Goal: Browse casually: Explore the website without a specific task or goal

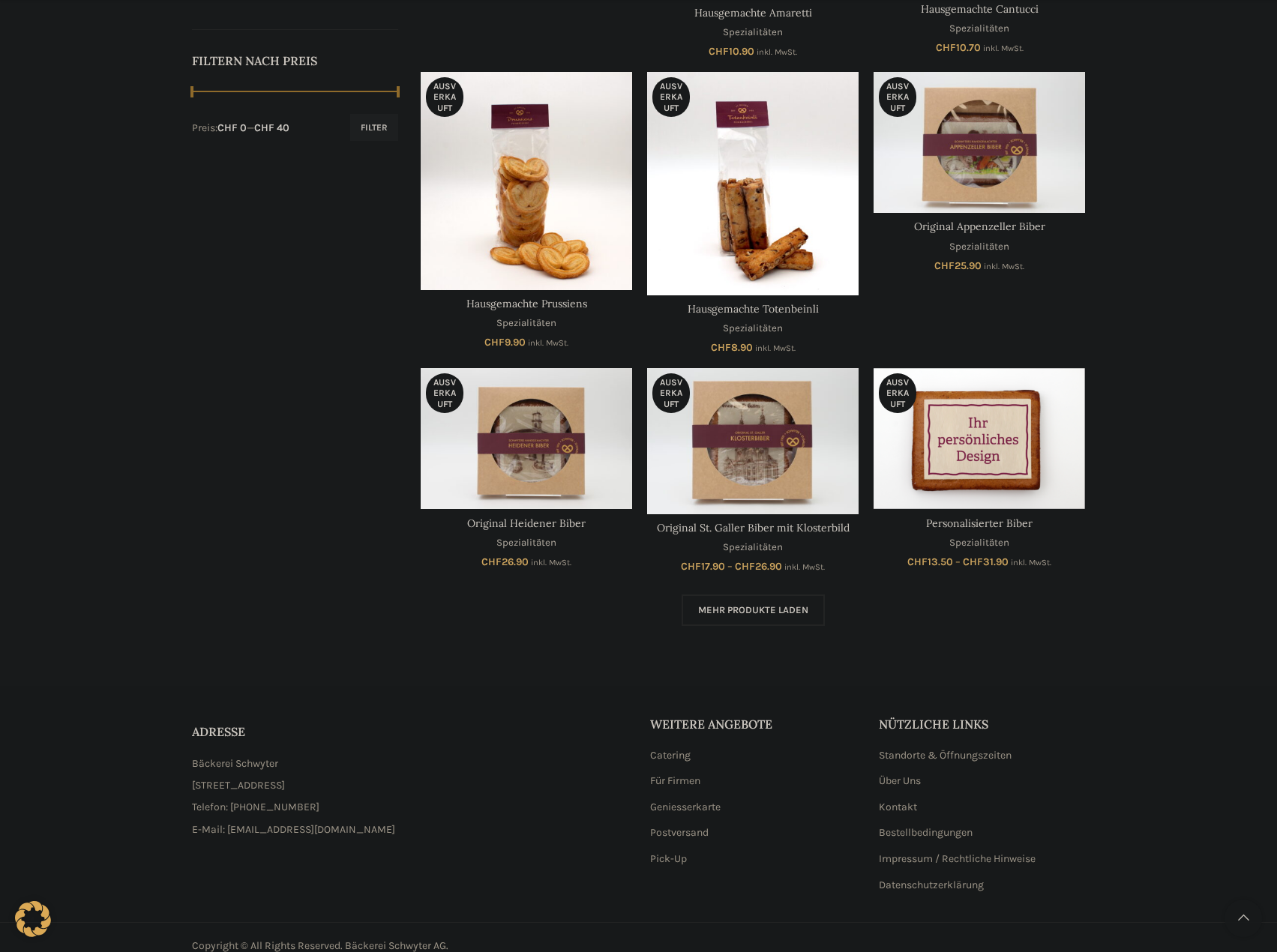
scroll to position [741, 0]
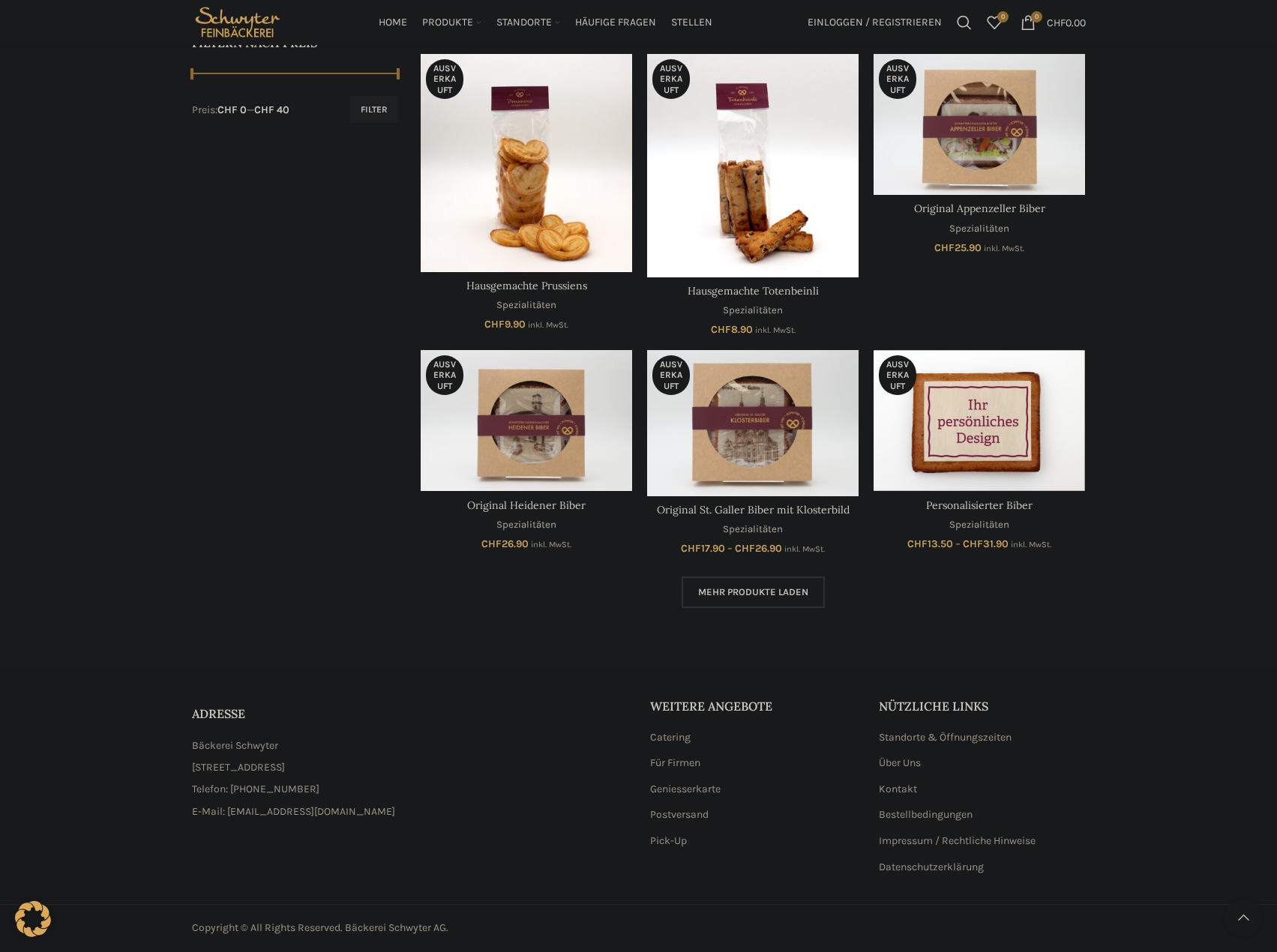
click at [721, 593] on span "Mehr Produkte laden" at bounding box center [753, 592] width 111 height 12
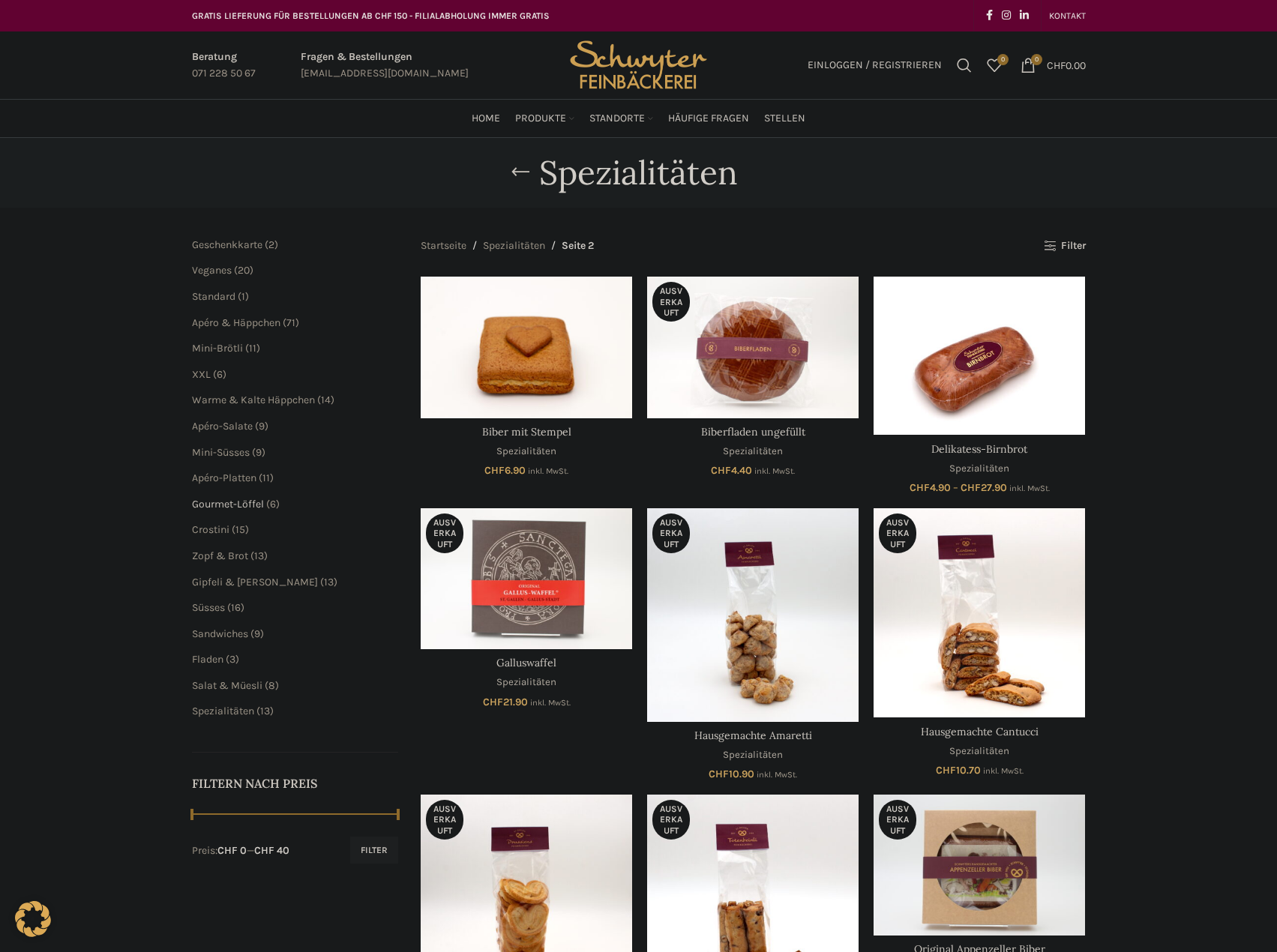
click at [245, 504] on span "Gourmet-Löffel" at bounding box center [228, 504] width 72 height 13
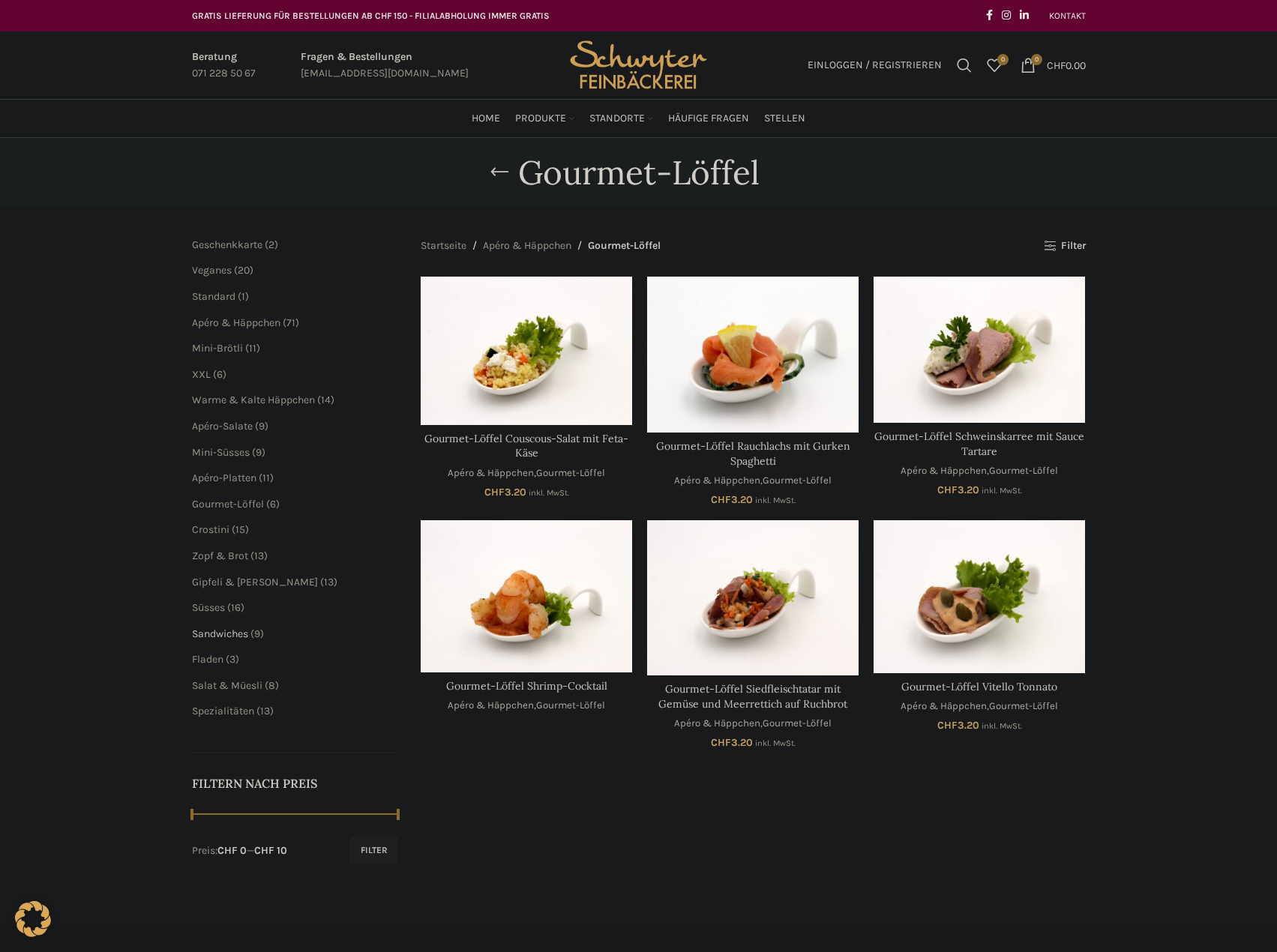
click at [206, 631] on span "Sandwiches" at bounding box center [219, 634] width 56 height 13
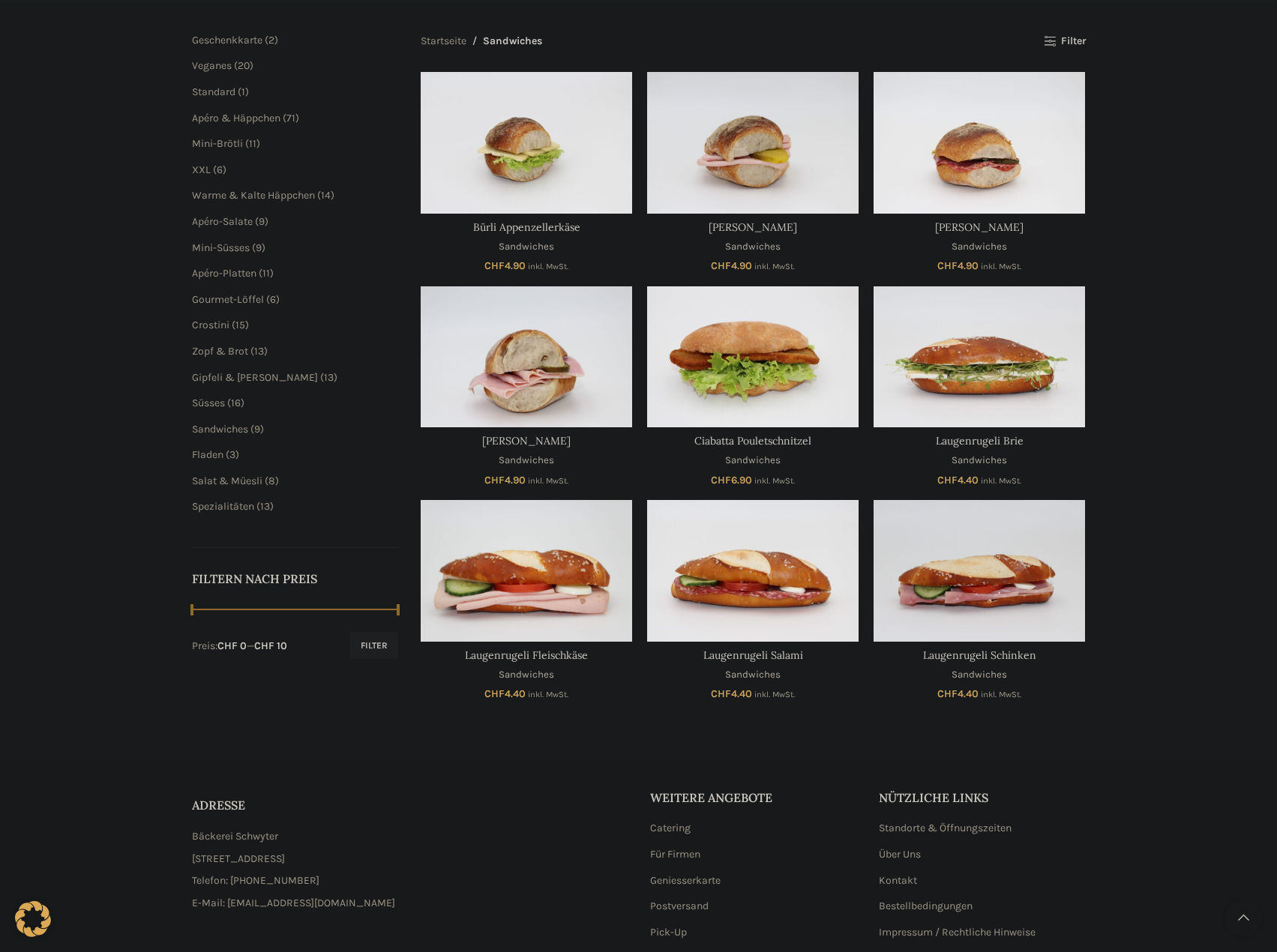
scroll to position [225, 0]
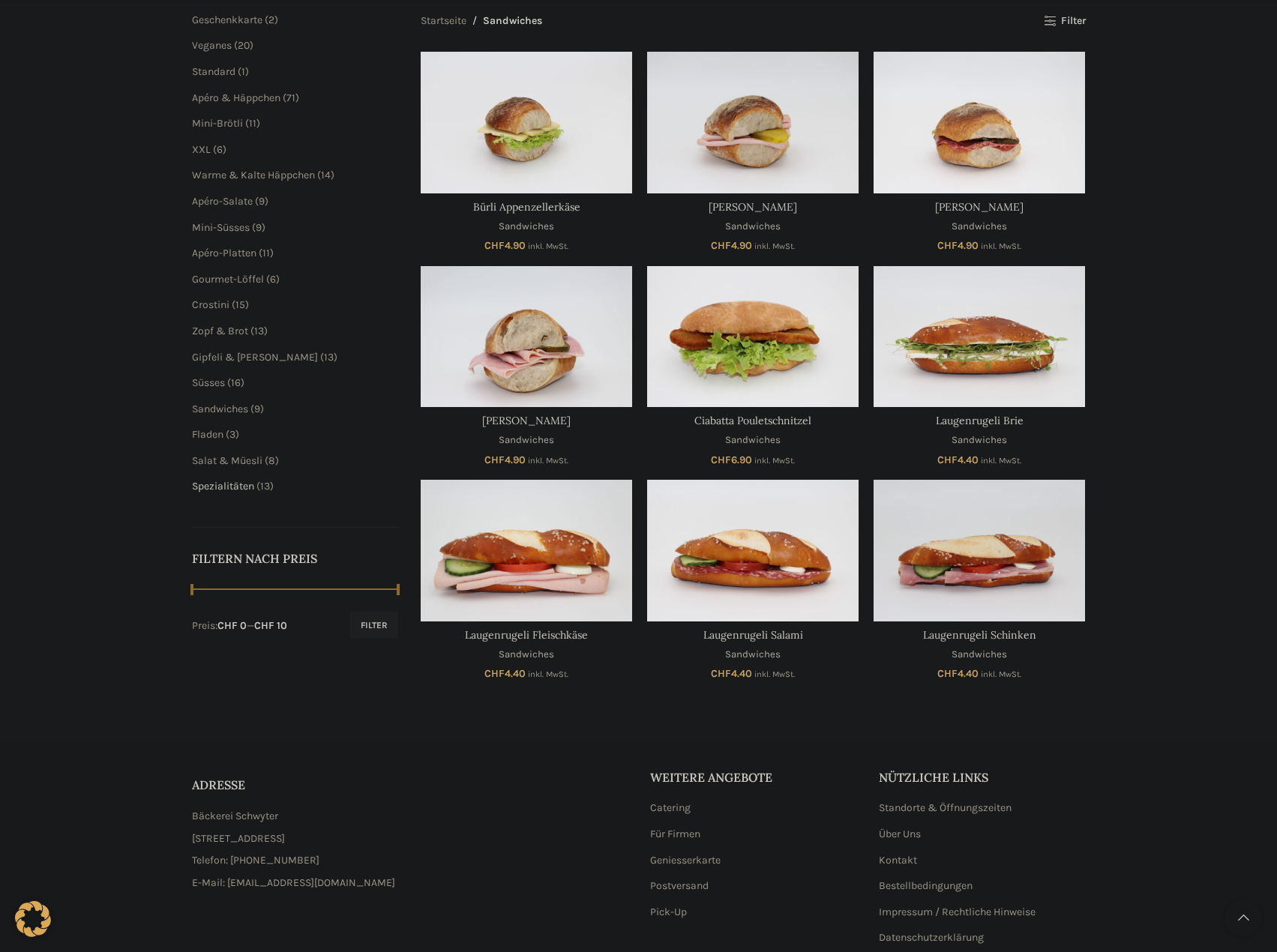
click at [224, 484] on span "Spezialitäten" at bounding box center [223, 486] width 62 height 13
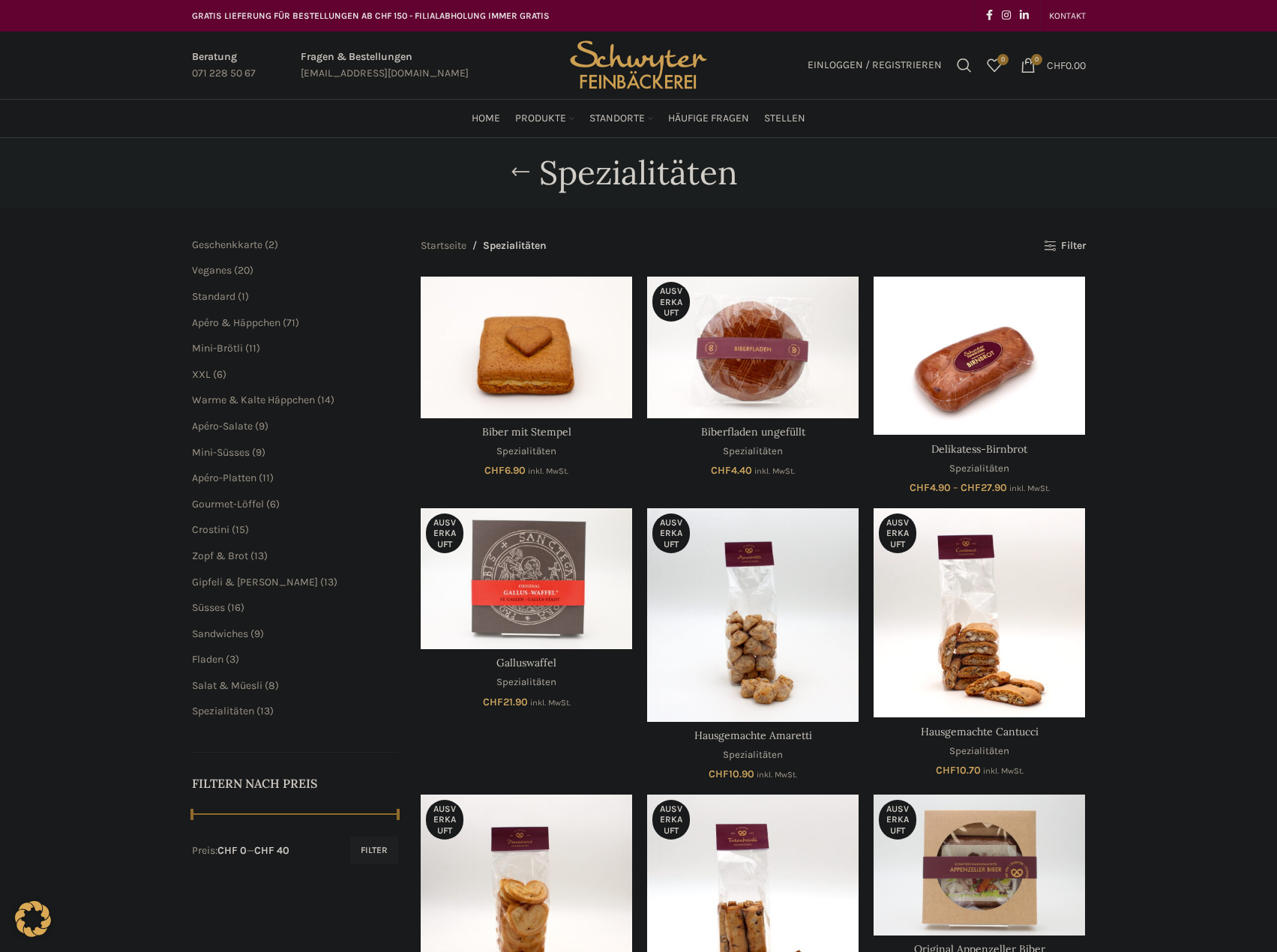
click at [210, 601] on li "Süsses 16 16 Produkte" at bounding box center [295, 608] width 207 height 15
click at [209, 611] on span "Süsses" at bounding box center [208, 607] width 33 height 13
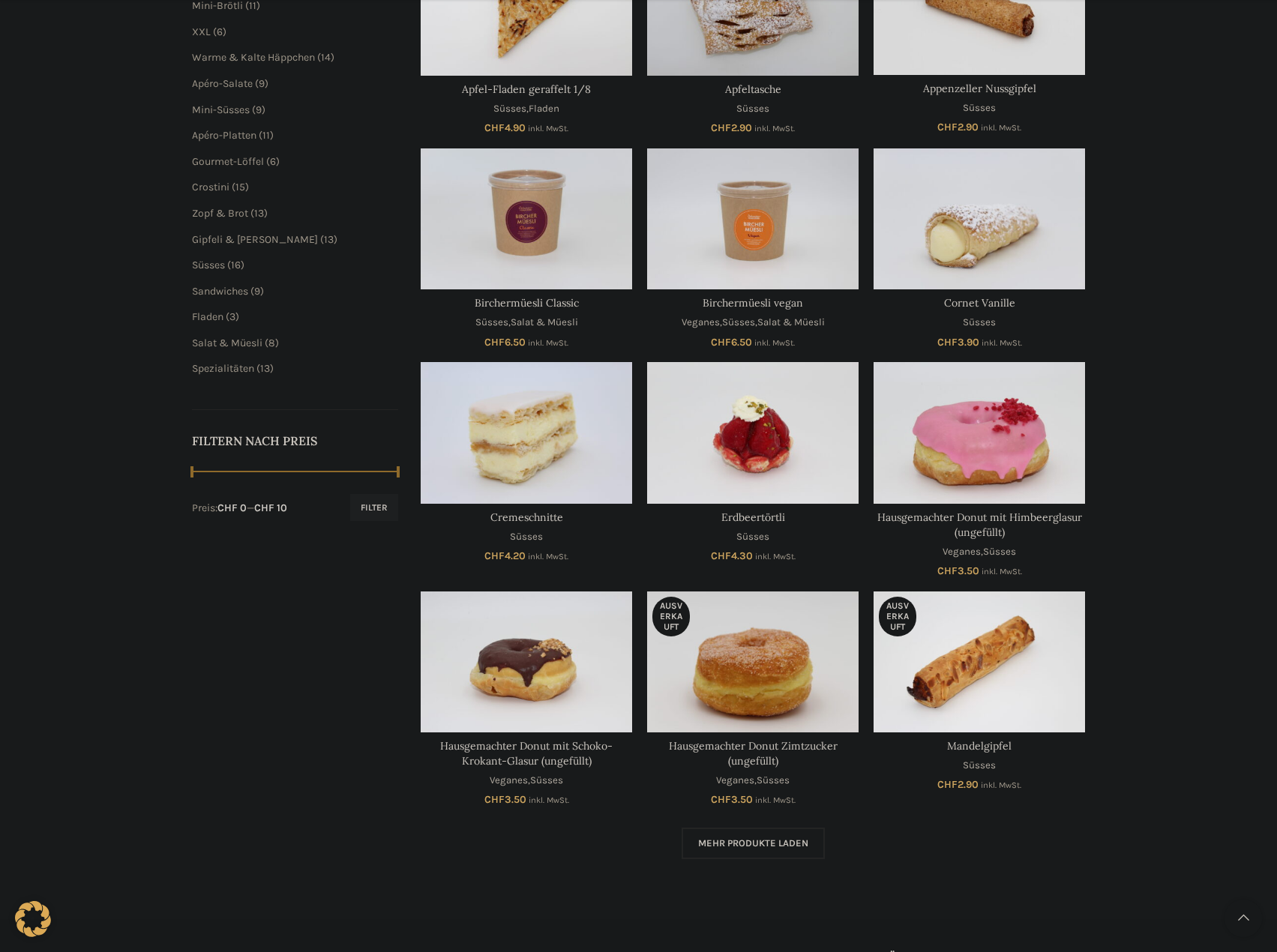
scroll to position [375, 0]
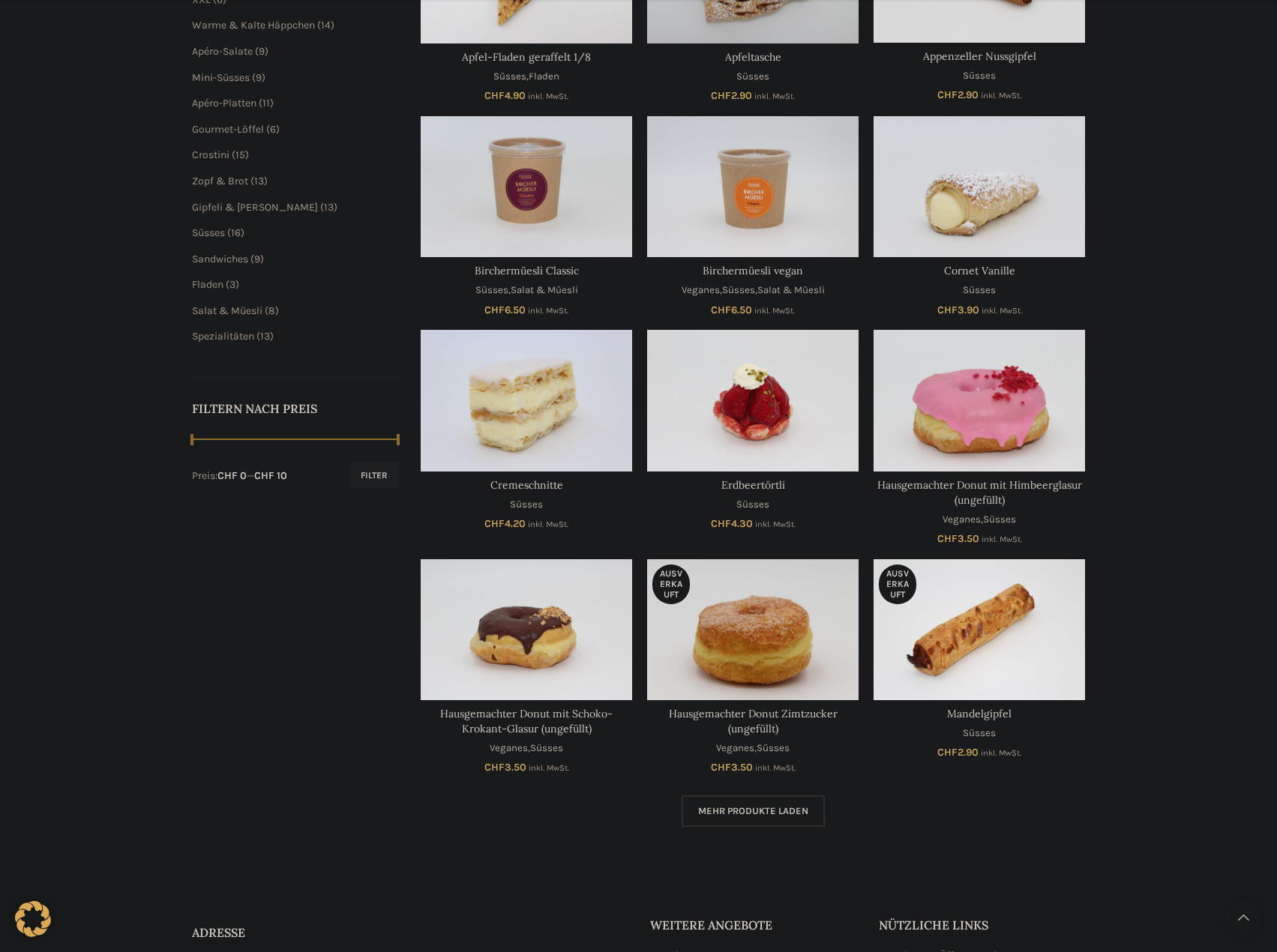
click at [768, 814] on span "Mehr Produkte laden" at bounding box center [753, 811] width 111 height 12
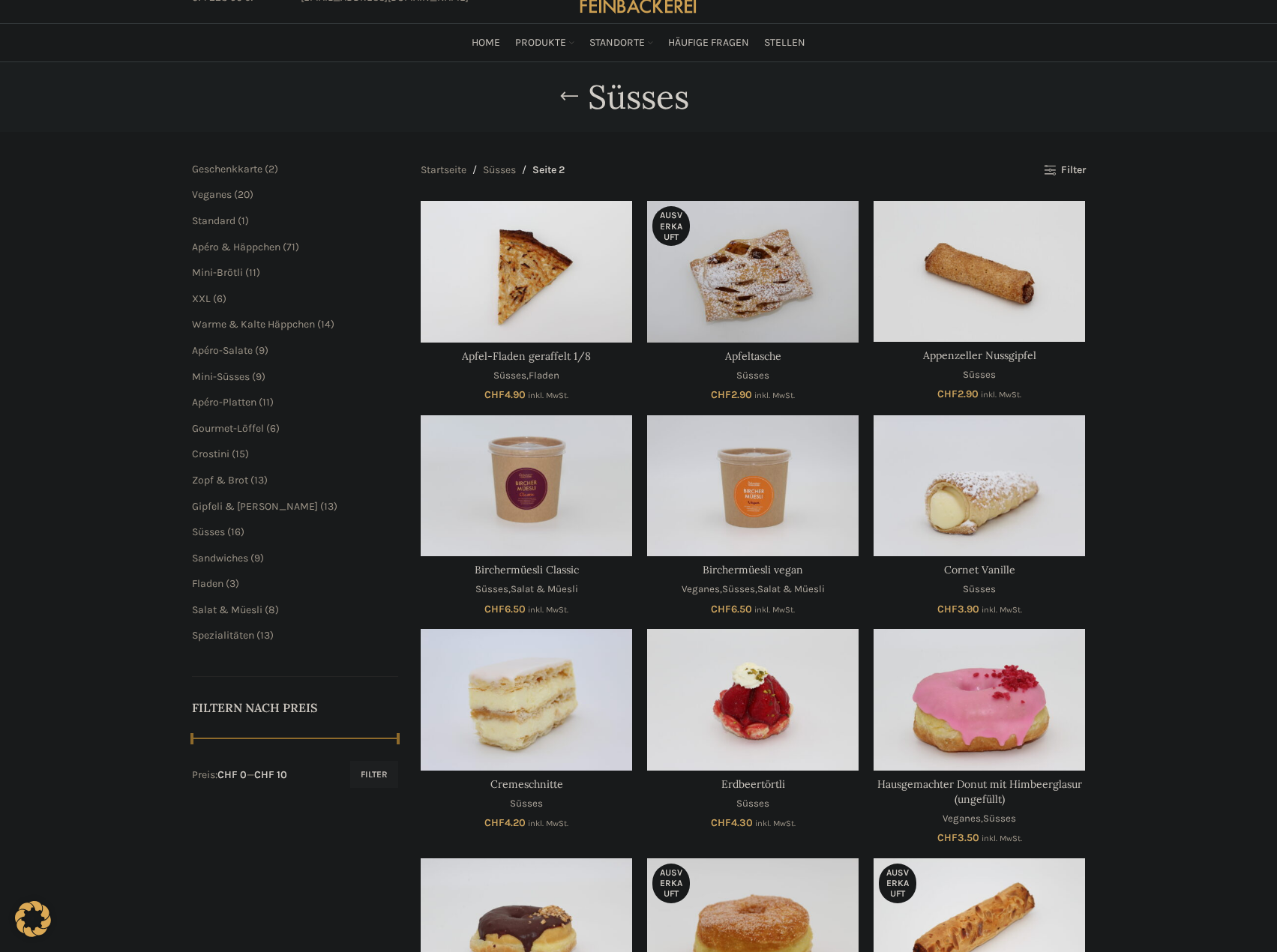
scroll to position [75, 0]
